Goal: Task Accomplishment & Management: Manage account settings

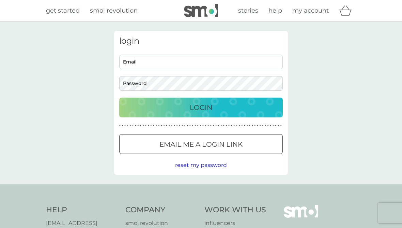
click at [222, 61] on input "Email" at bounding box center [201, 62] width 164 height 15
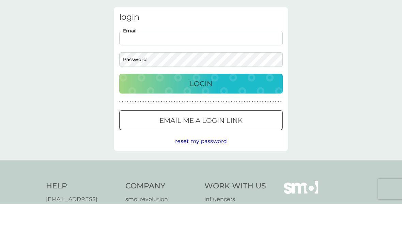
type input "[EMAIL_ADDRESS][DOMAIN_NAME]"
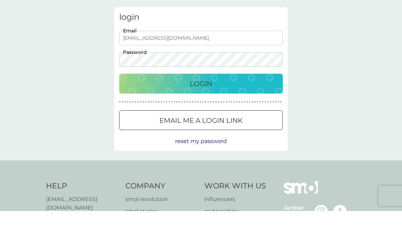
scroll to position [24, 0]
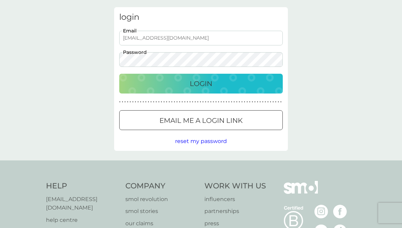
click at [233, 87] on div "Login" at bounding box center [201, 83] width 150 height 11
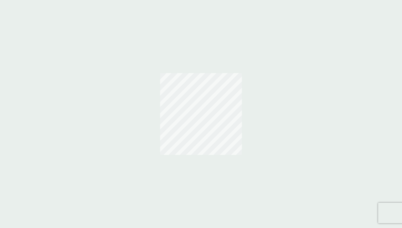
scroll to position [9, 0]
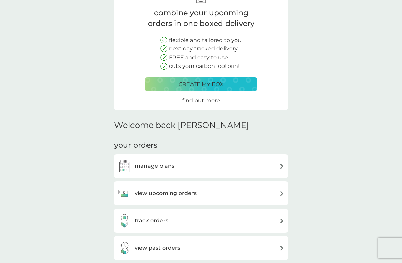
scroll to position [54, 0]
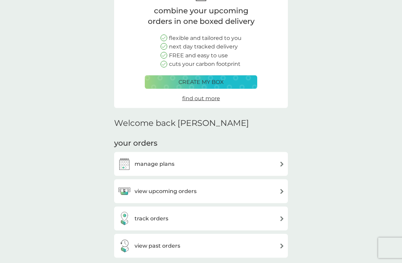
click at [254, 163] on div "manage plans" at bounding box center [201, 164] width 167 height 14
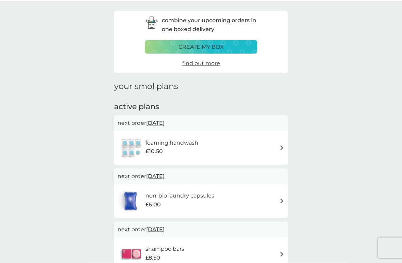
scroll to position [22, 0]
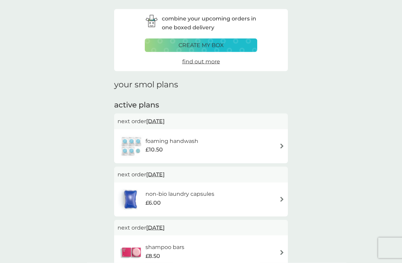
click at [245, 200] on div "non-bio laundry capsules £6.00" at bounding box center [201, 200] width 167 height 24
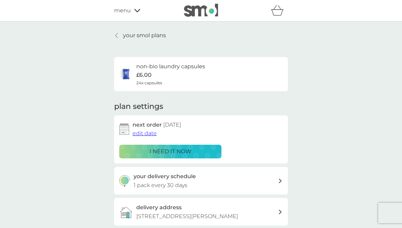
click at [152, 134] on span "edit date" at bounding box center [145, 133] width 24 height 6
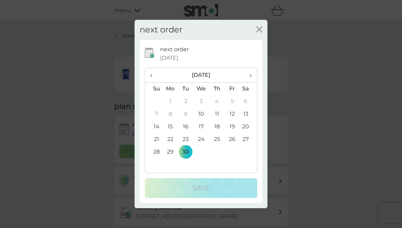
click at [171, 132] on td "15" at bounding box center [171, 126] width 16 height 13
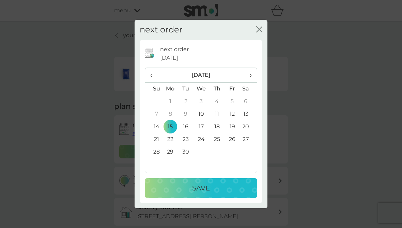
click at [206, 193] on p "Save" at bounding box center [201, 187] width 18 height 11
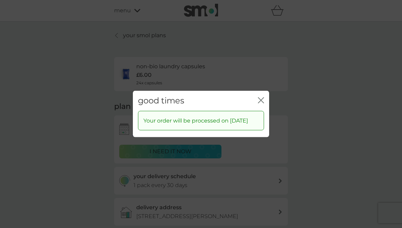
click at [262, 103] on icon "close" at bounding box center [261, 100] width 6 height 6
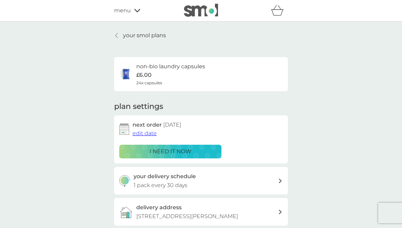
click at [119, 36] on div at bounding box center [117, 35] width 5 height 5
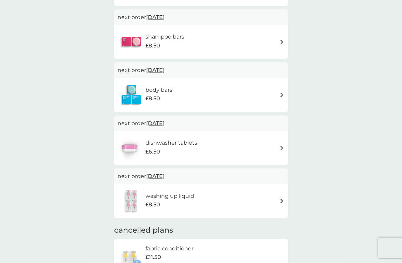
scroll to position [233, 0]
click at [265, 200] on div "washing up liquid £8.50" at bounding box center [201, 201] width 167 height 24
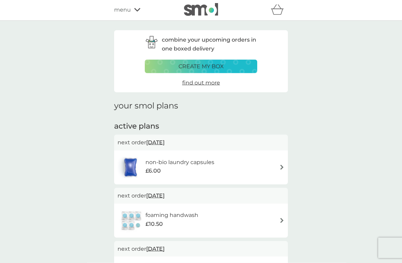
scroll to position [1, 0]
click at [283, 219] on img at bounding box center [282, 220] width 5 height 5
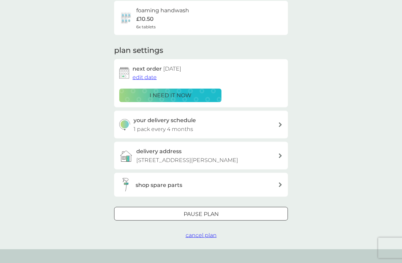
click at [279, 122] on icon at bounding box center [280, 124] width 3 height 5
select select "4"
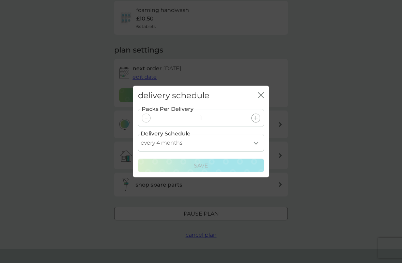
click at [305, 126] on div "delivery schedule close Packs Per Delivery 1 Delivery Schedule every 1 month ev…" at bounding box center [201, 131] width 402 height 263
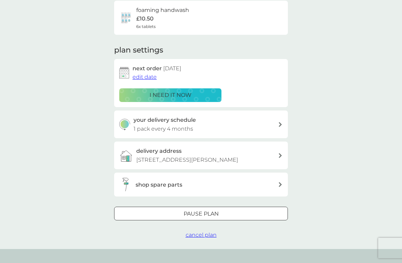
click at [257, 96] on div "next order 15 Sep 2025 edit date i need it now" at bounding box center [201, 83] width 164 height 38
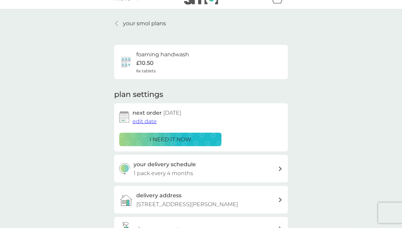
scroll to position [0, 0]
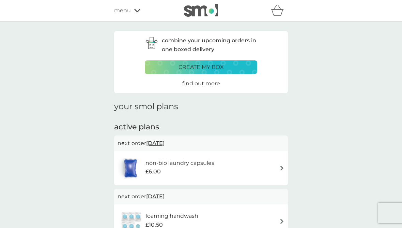
scroll to position [19, 0]
